Goal: Complete application form

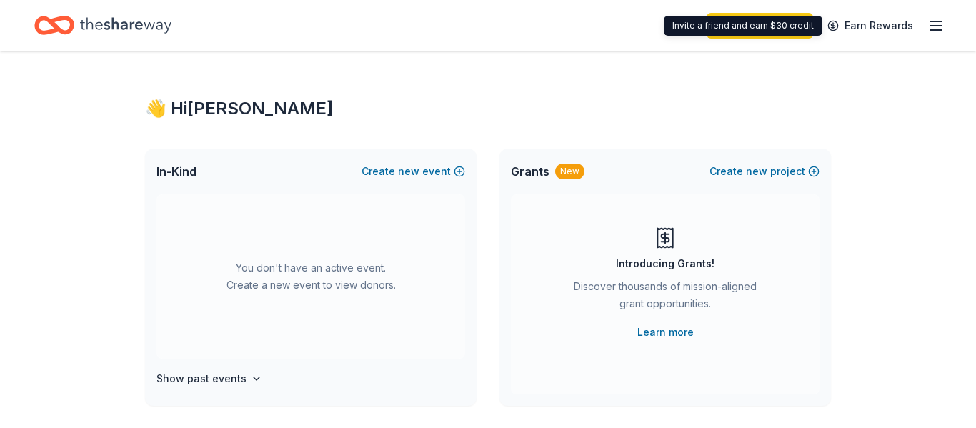
click at [935, 31] on icon "button" at bounding box center [935, 25] width 17 height 17
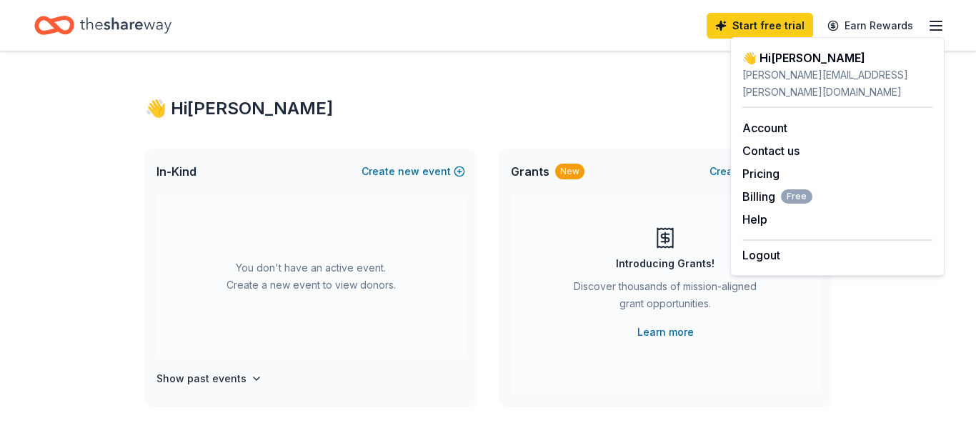
click at [499, 119] on div "👋 Hi [PERSON_NAME]" at bounding box center [488, 108] width 686 height 23
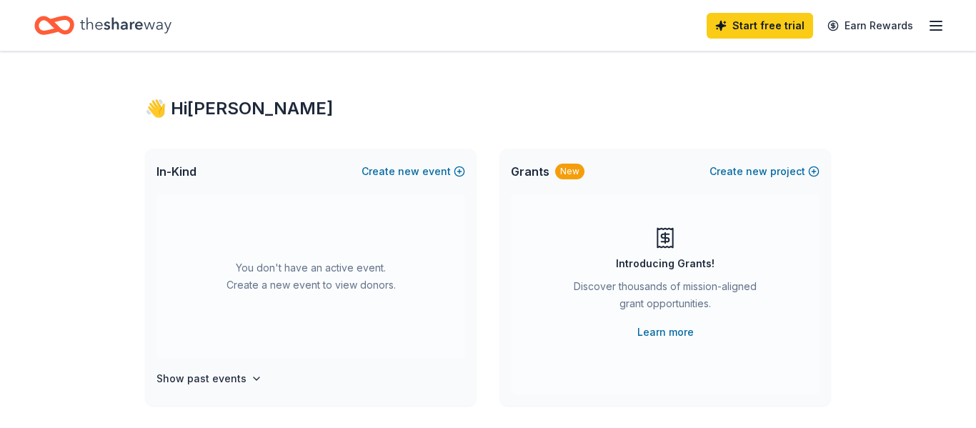
click at [140, 27] on icon "Home" at bounding box center [125, 25] width 91 height 29
click at [447, 171] on button "Create new event" at bounding box center [413, 171] width 104 height 17
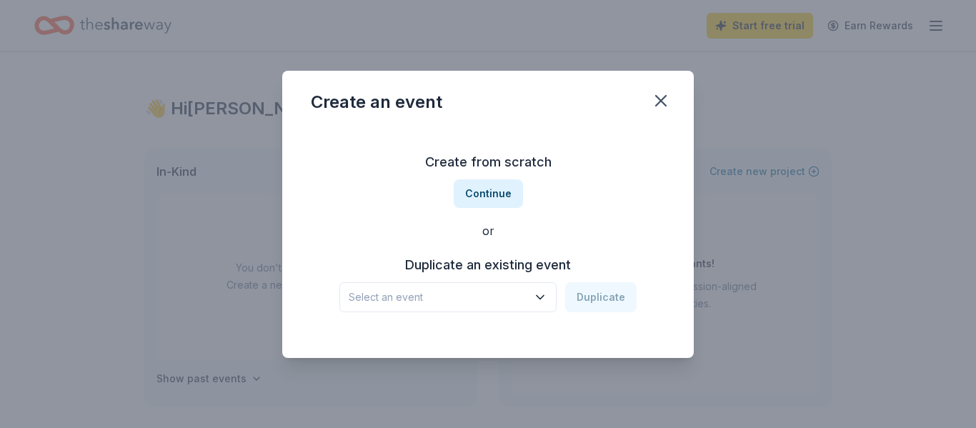
click at [543, 306] on button "Select an event" at bounding box center [447, 297] width 217 height 30
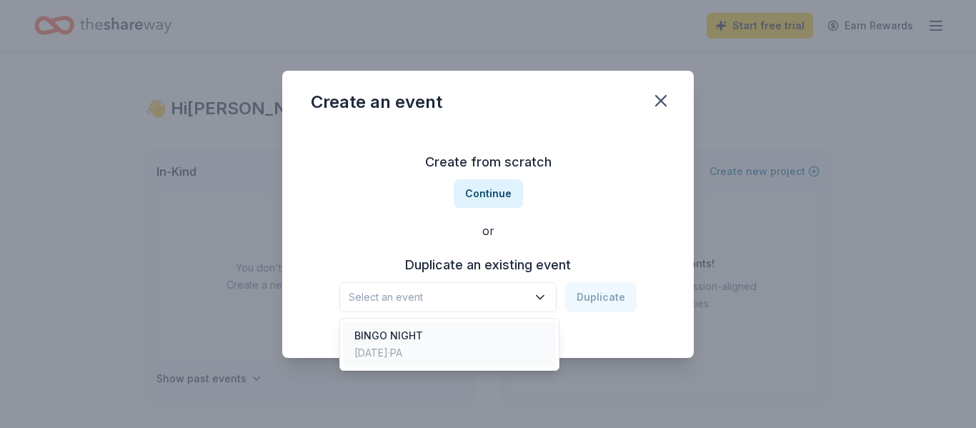
click at [538, 346] on div "BINGO NIGHT Jan 10, 2025 · PA" at bounding box center [449, 344] width 213 height 46
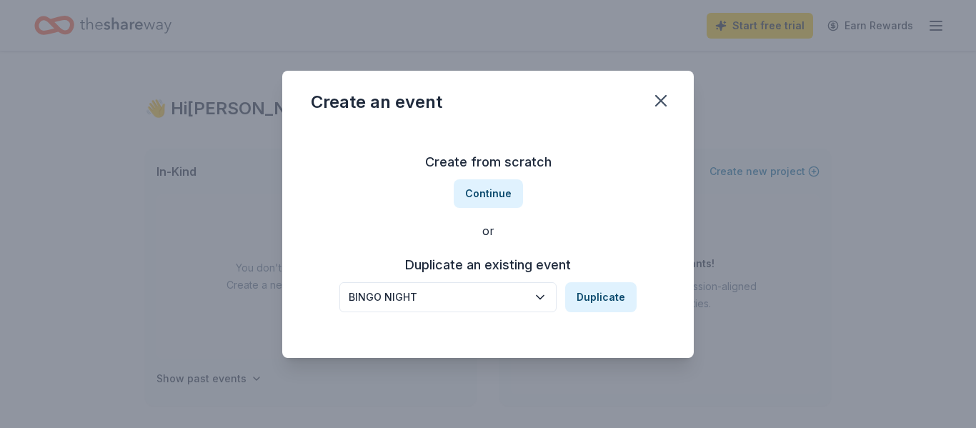
click at [547, 299] on icon "button" at bounding box center [540, 297] width 14 height 14
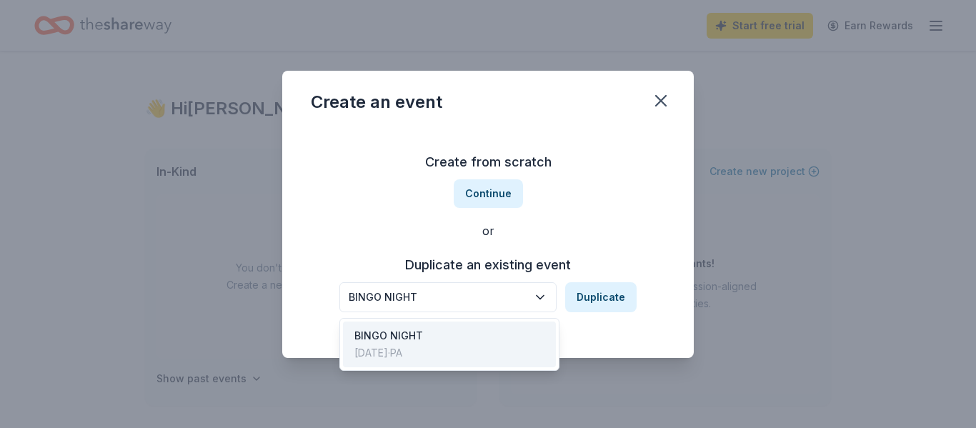
click at [439, 299] on div "BINGO NIGHT" at bounding box center [438, 297] width 179 height 17
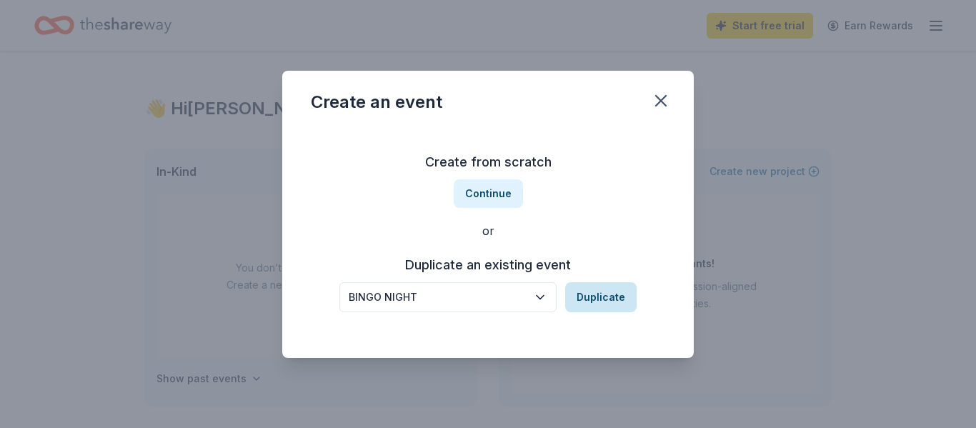
click at [606, 296] on button "Duplicate" at bounding box center [600, 297] width 71 height 30
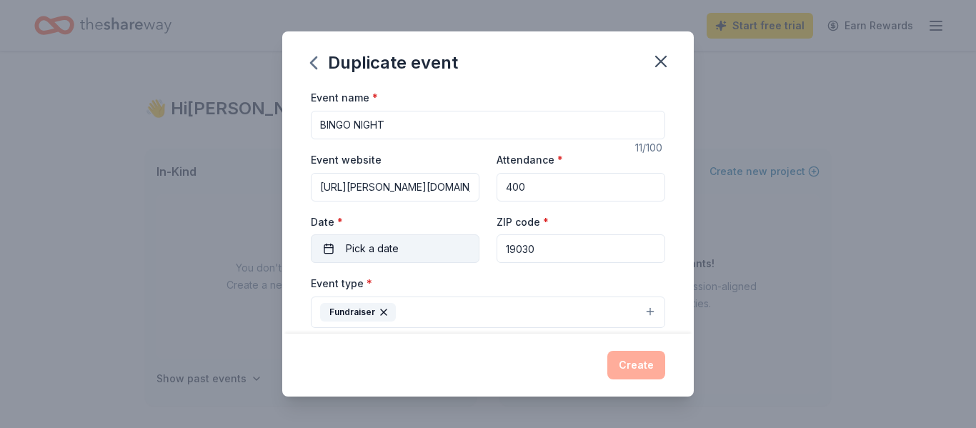
click at [384, 252] on span "Pick a date" at bounding box center [372, 248] width 53 height 17
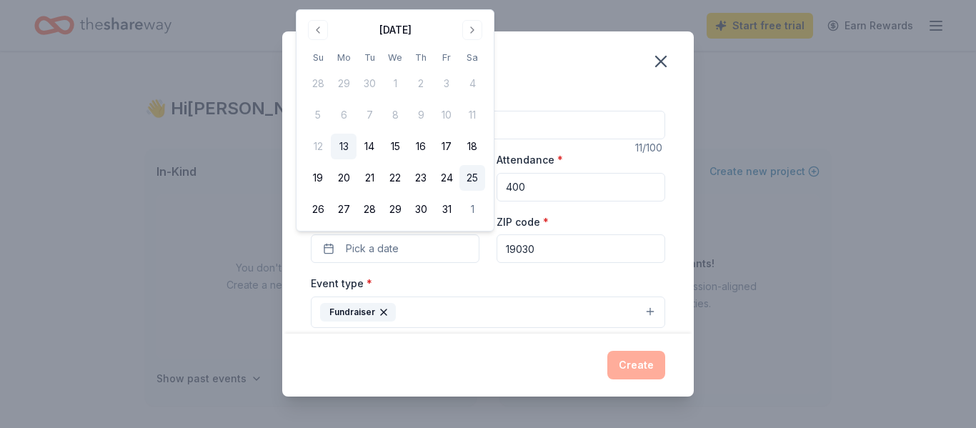
click at [472, 181] on button "25" at bounding box center [472, 178] width 26 height 26
click at [630, 368] on button "Create" at bounding box center [636, 365] width 58 height 29
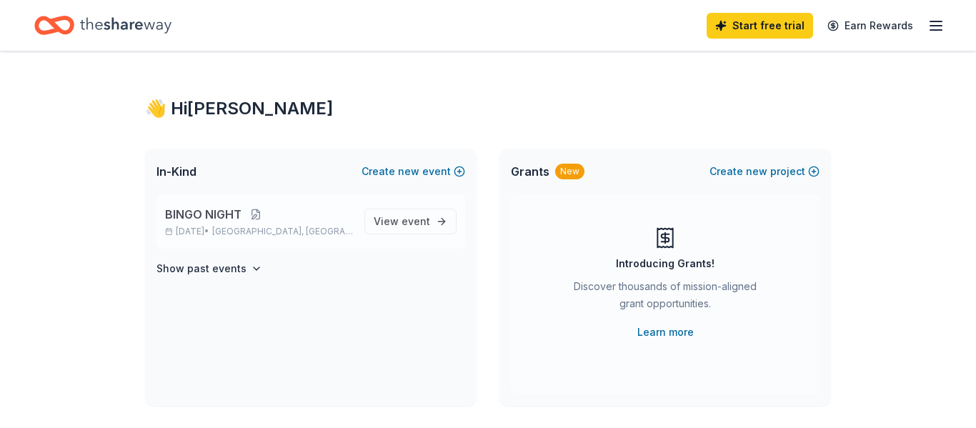
click at [242, 211] on button at bounding box center [255, 214] width 29 height 11
click at [287, 237] on div "BINGO NIGHT Oct 25, 2025 • Fairless Hills, PA View event" at bounding box center [310, 221] width 309 height 54
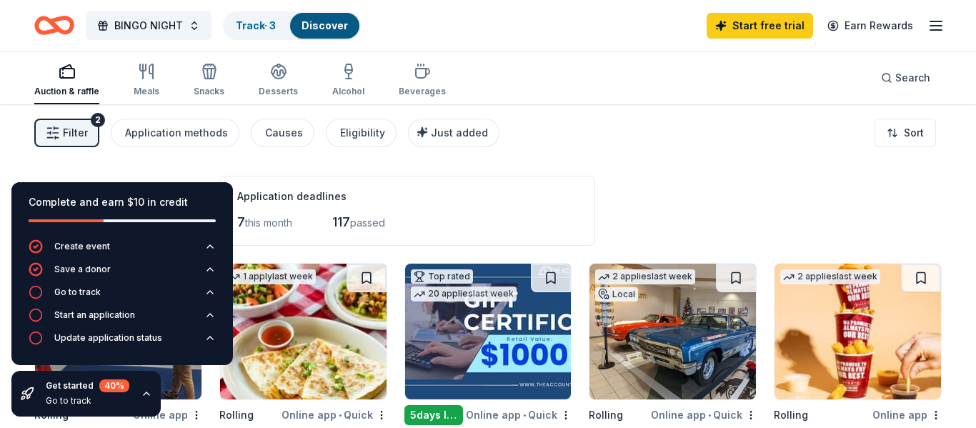
click at [480, 193] on div "Application deadlines" at bounding box center [407, 196] width 340 height 17
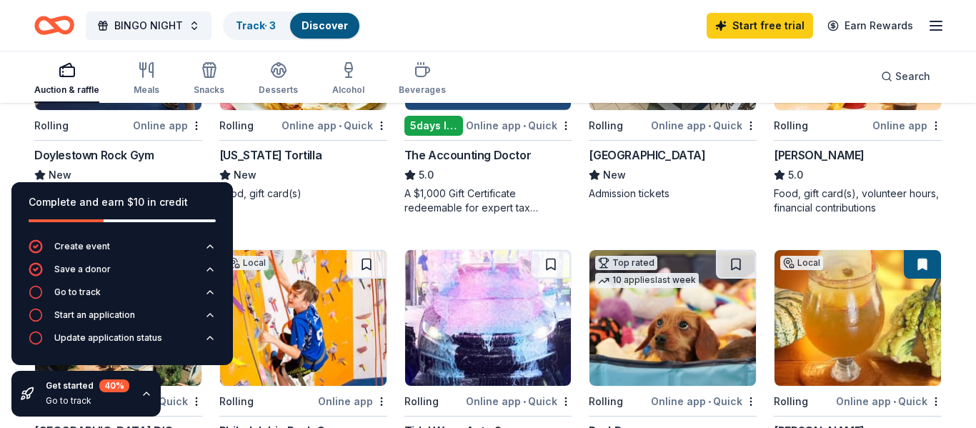
scroll to position [292, 0]
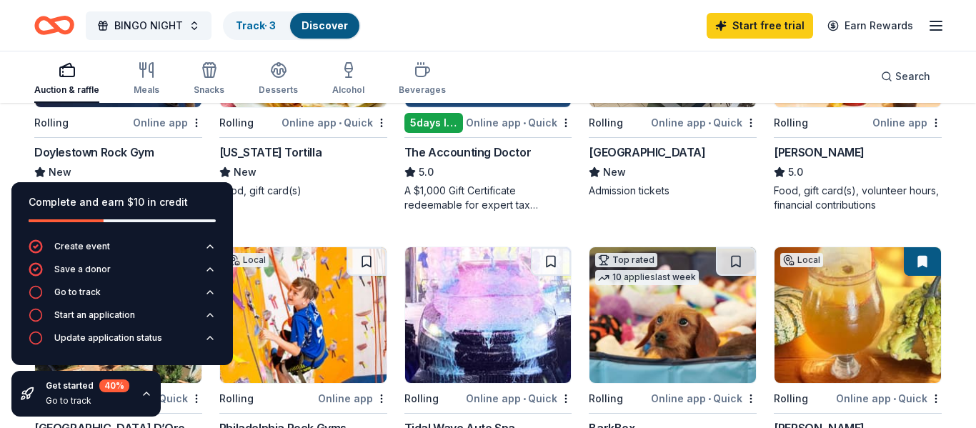
click at [679, 57] on div "Auction & raffle Meals Snacks Desserts Alcohol Beverages Search" at bounding box center [487, 76] width 907 height 53
click at [88, 249] on div "Create event" at bounding box center [82, 246] width 56 height 11
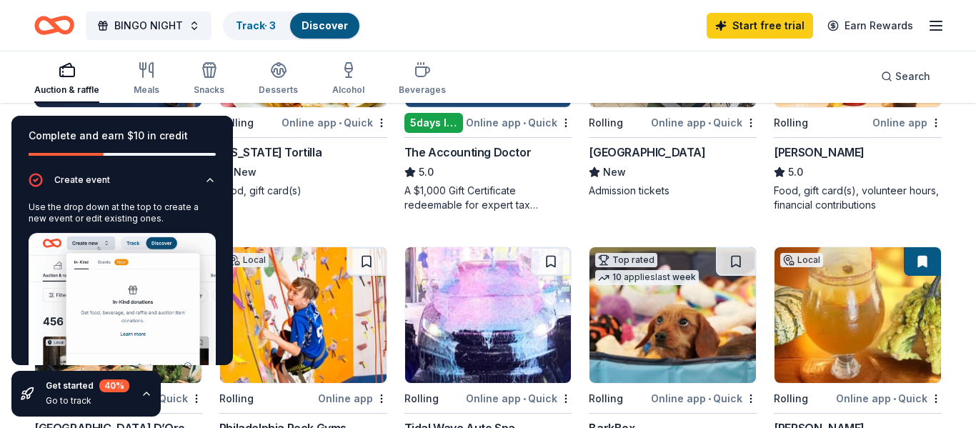
click at [68, 92] on div "Auction & raffle" at bounding box center [66, 89] width 65 height 11
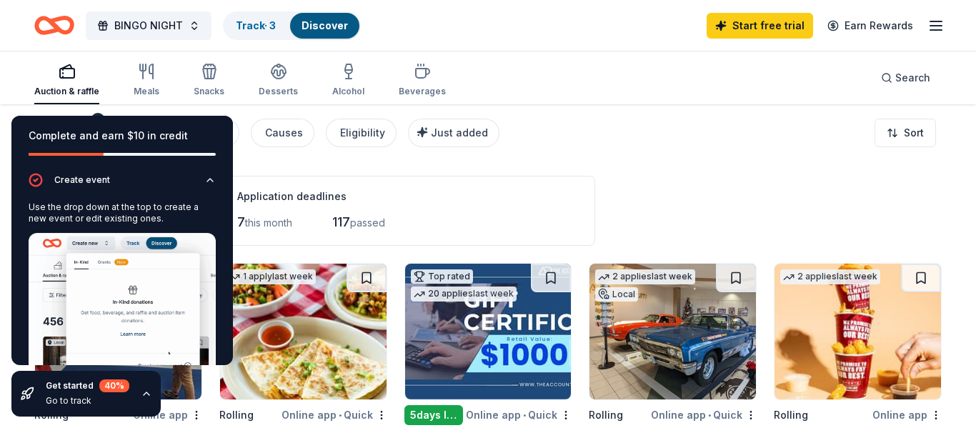
click at [586, 115] on div "Filter 2 Application methods Causes Eligibility Just added Sort" at bounding box center [488, 132] width 976 height 57
click at [211, 181] on icon "button" at bounding box center [209, 179] width 11 height 11
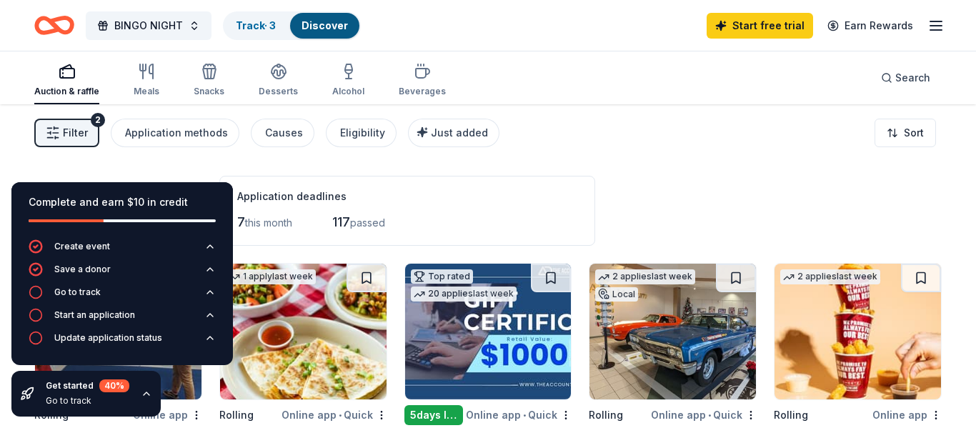
click at [111, 202] on div "Complete and earn $10 in credit" at bounding box center [122, 202] width 187 height 17
click at [144, 394] on icon "button" at bounding box center [147, 393] width 6 height 3
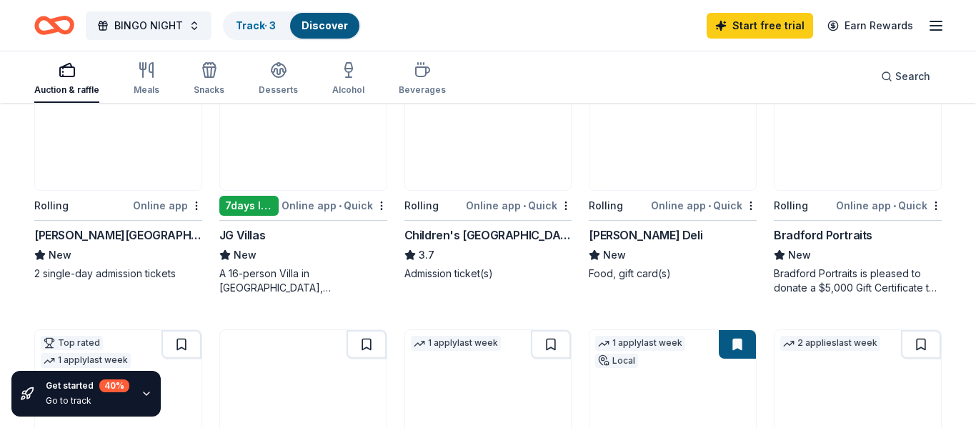
scroll to position [761, 0]
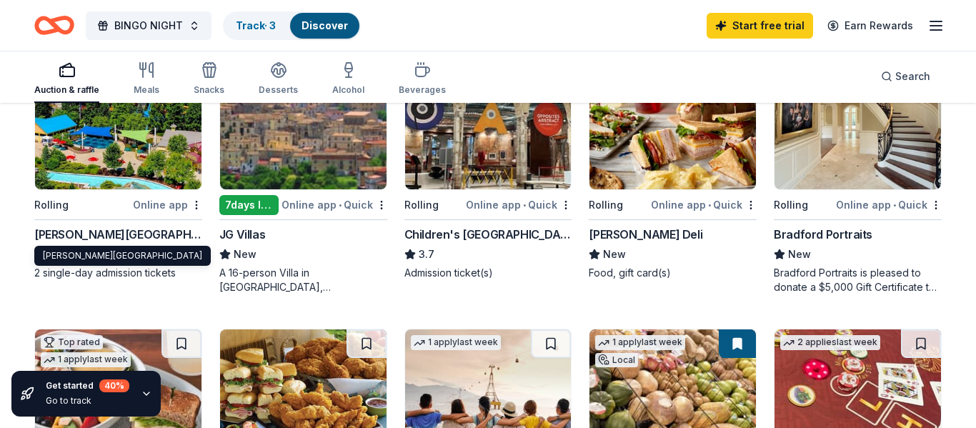
click at [109, 237] on div "[PERSON_NAME][GEOGRAPHIC_DATA]" at bounding box center [118, 234] width 168 height 17
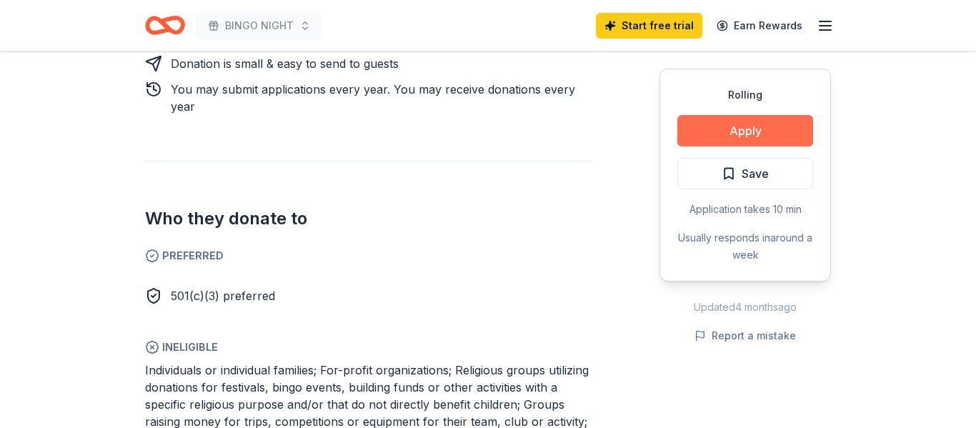
scroll to position [719, 0]
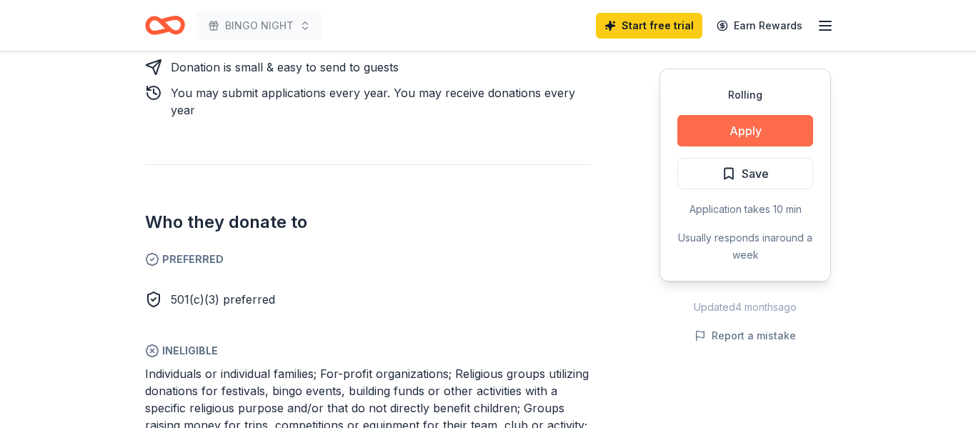
click at [759, 129] on button "Apply" at bounding box center [745, 130] width 136 height 31
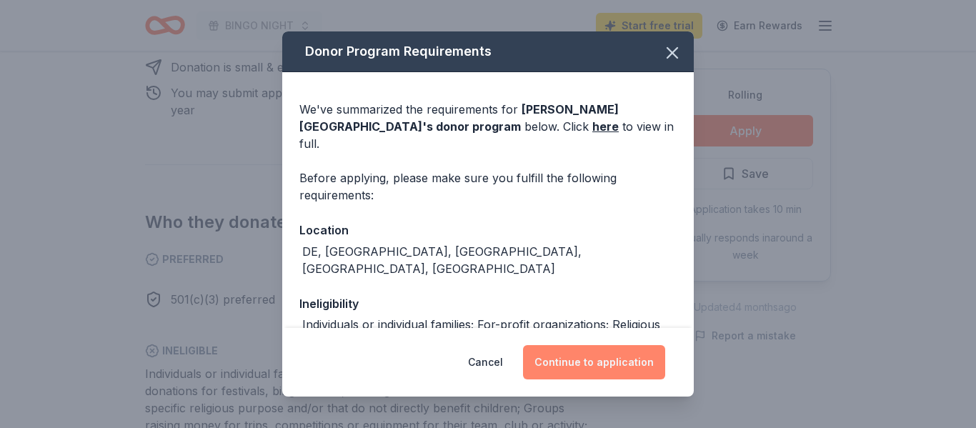
click at [576, 367] on button "Continue to application" at bounding box center [594, 362] width 142 height 34
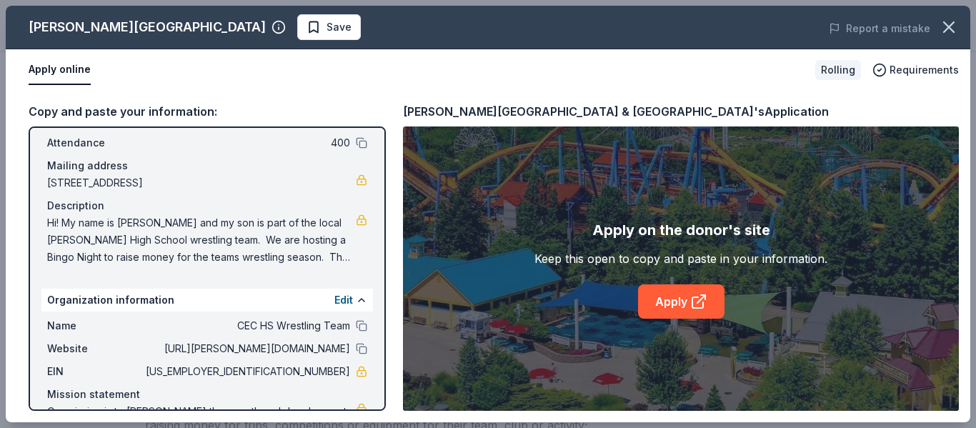
scroll to position [141, 0]
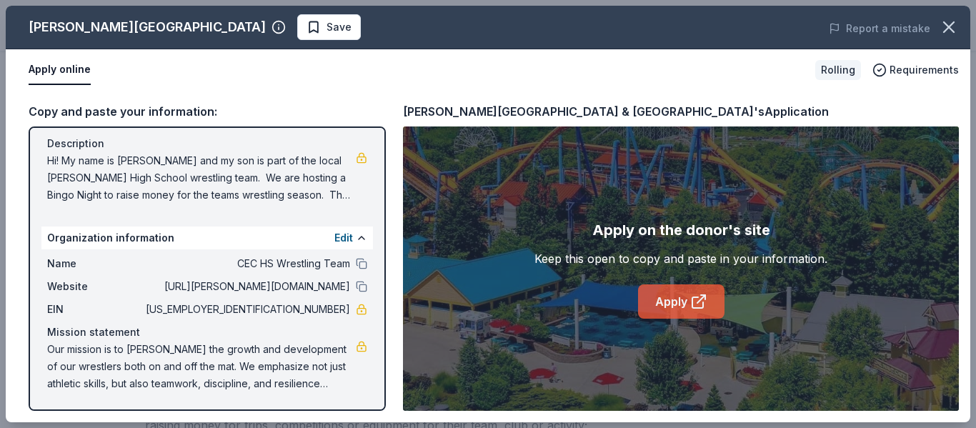
click at [674, 309] on link "Apply" at bounding box center [681, 301] width 86 height 34
